Goal: Find specific page/section: Find specific page/section

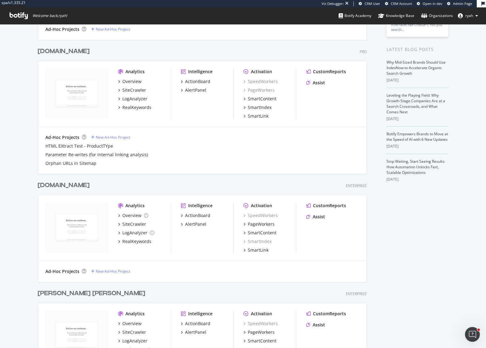
scroll to position [166, 0]
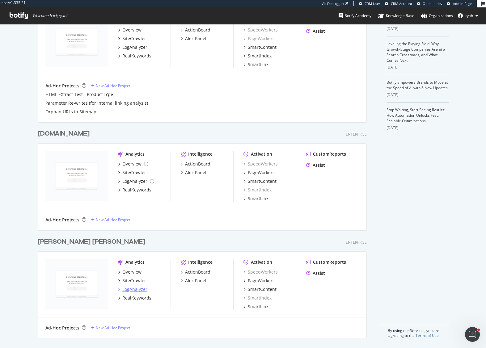
click at [135, 290] on div "LogAnalyzer" at bounding box center [134, 289] width 25 height 6
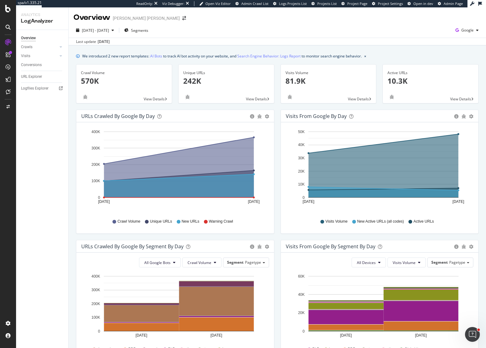
scroll to position [0, 0]
click at [470, 28] on span "Google" at bounding box center [467, 29] width 12 height 5
click at [433, 36] on span "OpenAI" at bounding box center [436, 36] width 23 height 6
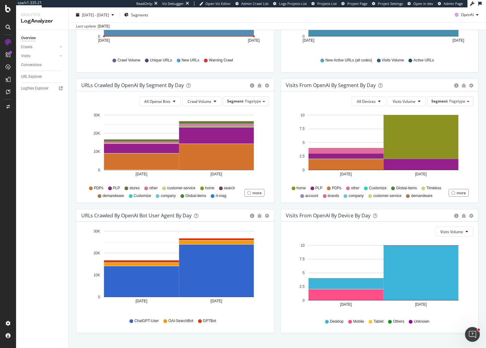
scroll to position [174, 0]
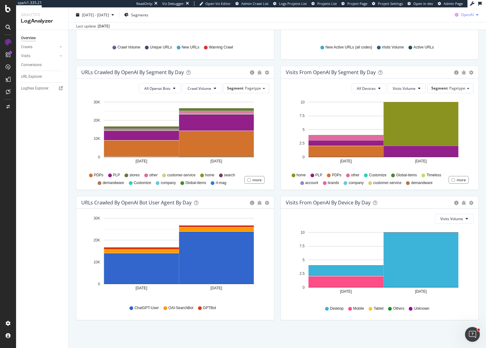
drag, startPoint x: 468, startPoint y: 12, endPoint x: 462, endPoint y: 18, distance: 8.3
click at [468, 12] on span "OpenAI" at bounding box center [467, 14] width 13 height 5
click at [462, 64] on span "Other AI Bots" at bounding box center [467, 62] width 23 height 6
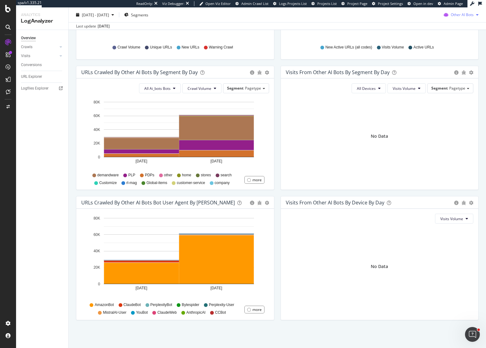
click at [460, 15] on span "Other AI Bots" at bounding box center [461, 14] width 23 height 5
click at [456, 50] on span "OpenAI" at bounding box center [466, 50] width 24 height 6
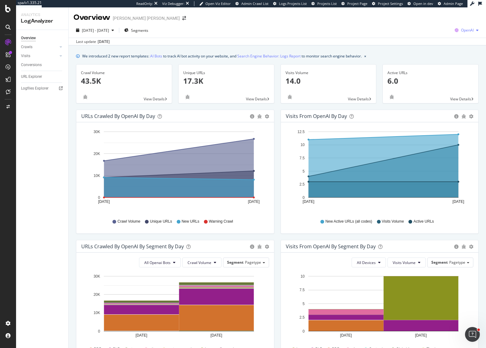
click at [468, 29] on span "OpenAI" at bounding box center [467, 29] width 13 height 5
click at [425, 15] on span "Google" at bounding box center [435, 13] width 23 height 6
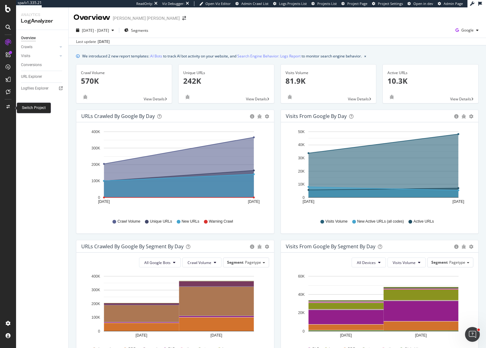
click at [8, 105] on icon at bounding box center [7, 107] width 3 height 4
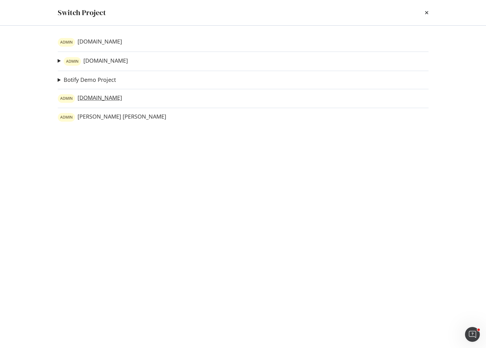
click at [89, 97] on link "[PERSON_NAME][DOMAIN_NAME]" at bounding box center [90, 98] width 64 height 9
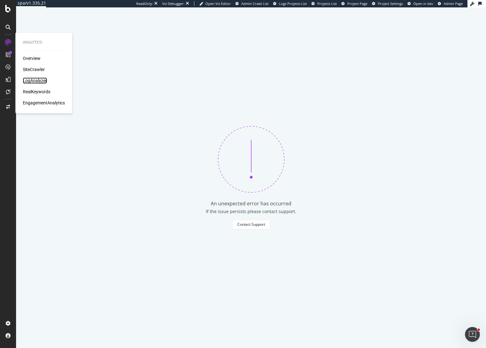
click at [36, 77] on div "LogAnalyzer" at bounding box center [35, 80] width 24 height 6
click at [36, 79] on div "LogAnalyzer" at bounding box center [35, 80] width 24 height 6
